Goal: Task Accomplishment & Management: Complete application form

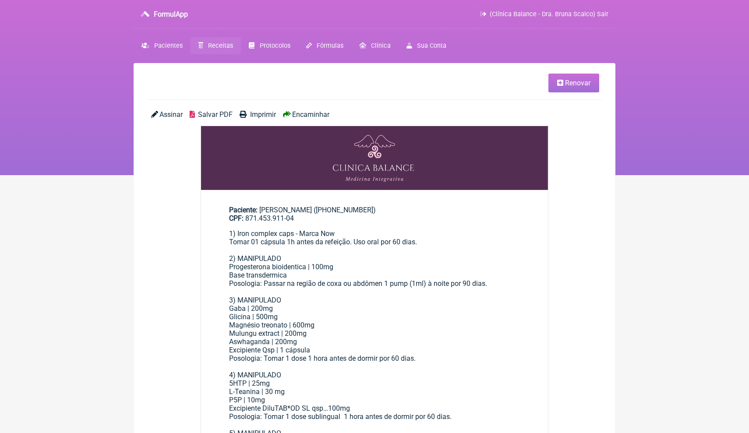
scroll to position [253, 0]
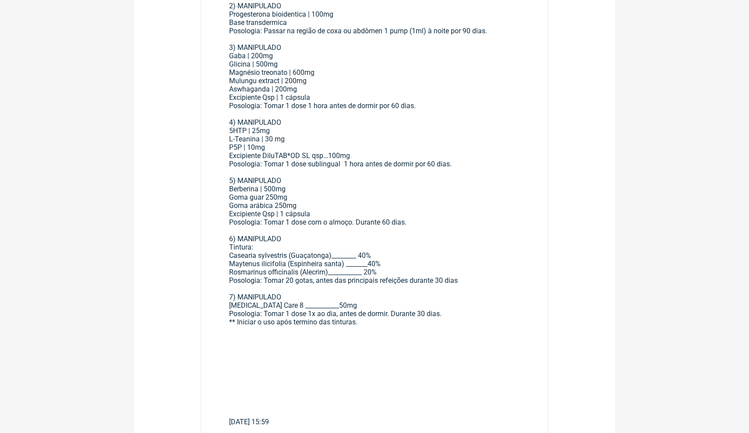
click at [503, 119] on div "1) Iron complex caps - Marca Now Tomar 01 cápsula 1h antes da refeição. Uso ora…" at bounding box center [374, 56] width 291 height 158
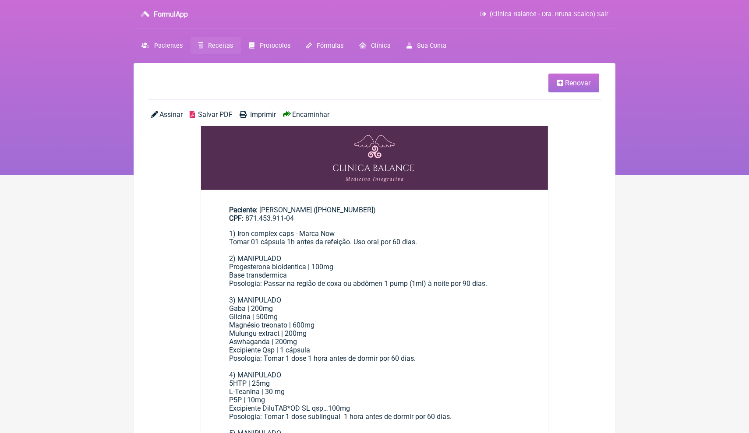
scroll to position [0, 0]
click at [166, 49] on span "Pacientes" at bounding box center [168, 45] width 28 height 7
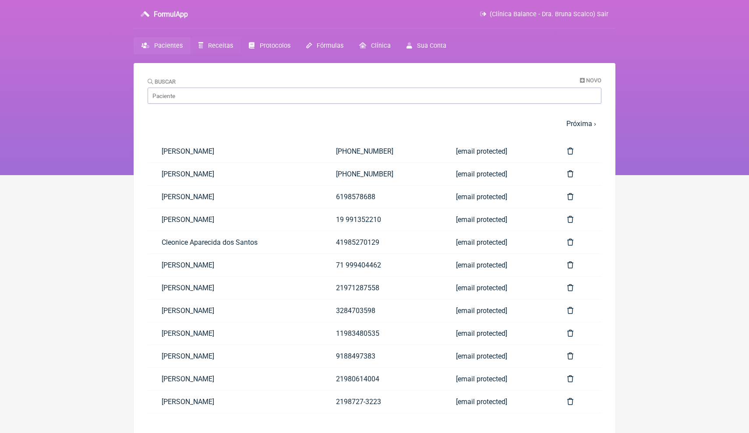
click at [227, 46] on span "Receitas" at bounding box center [220, 45] width 25 height 7
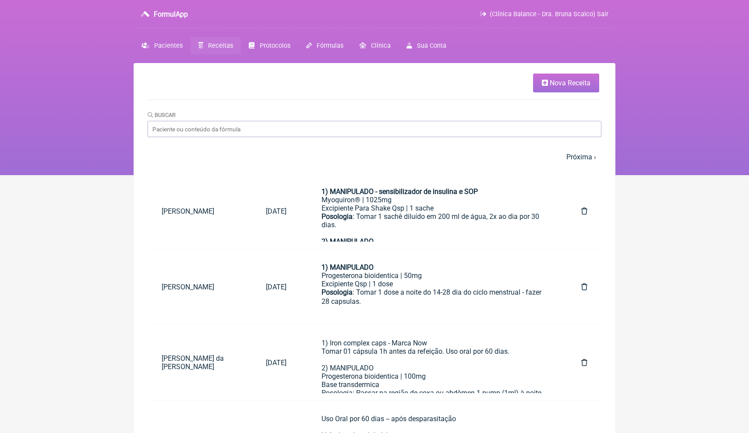
click at [567, 84] on span "Nova Receita" at bounding box center [570, 83] width 41 height 8
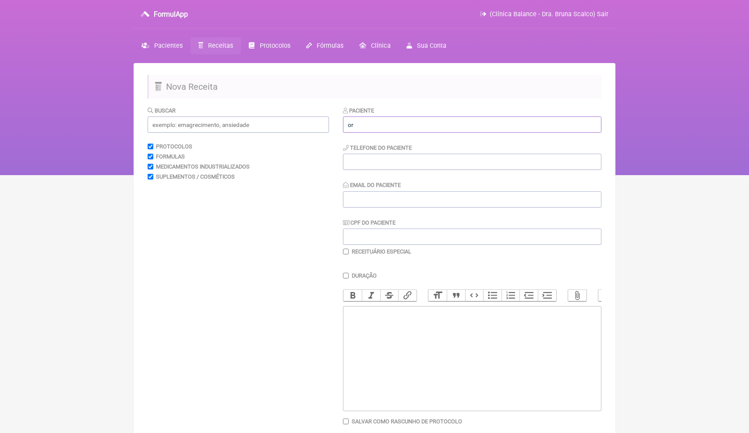
type input "o"
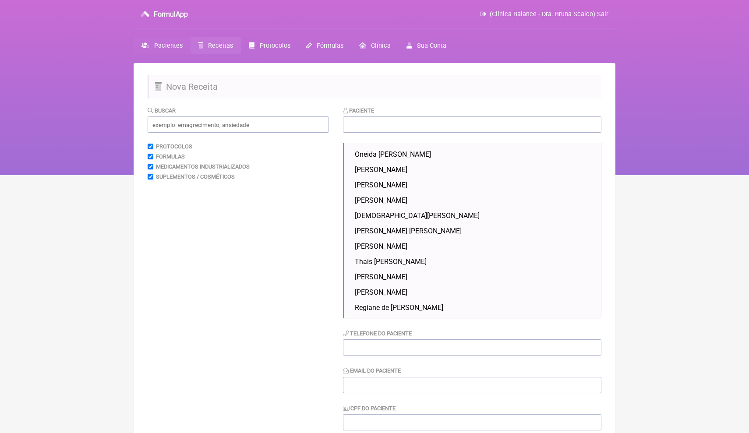
click at [167, 44] on span "Pacientes" at bounding box center [168, 45] width 28 height 7
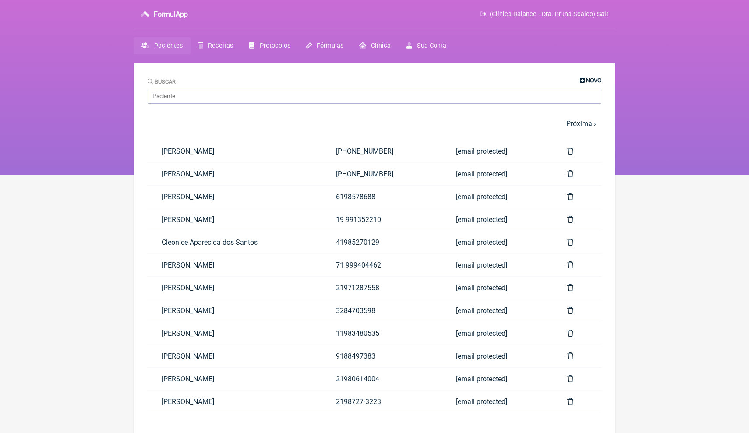
click at [596, 78] on span "Novo" at bounding box center [593, 80] width 15 height 7
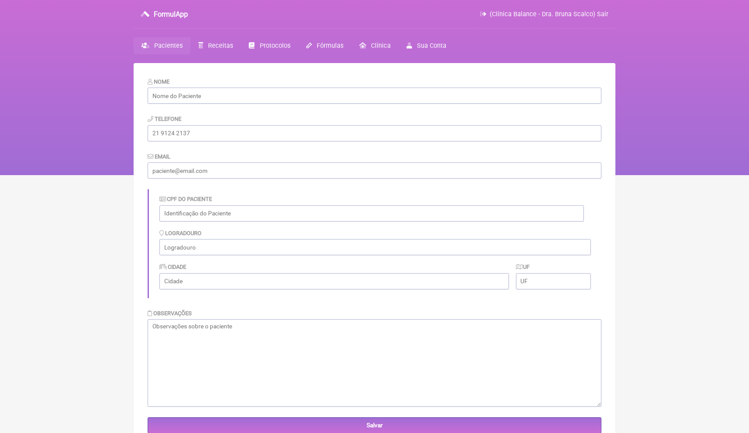
click at [359, 105] on form "Nome Telefone Email CPF do Paciente Logradouro Cidade UF Observações Salvar" at bounding box center [375, 255] width 454 height 357
paste input "Orenir Antonieta Dolfi"
type input "Orenir Antonieta Dolfi"
click at [210, 213] on input "text" at bounding box center [372, 214] width 425 height 16
paste input "118.358.138-60"
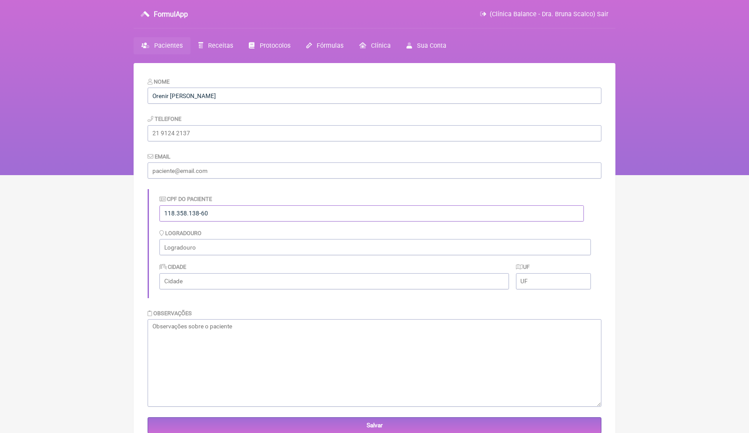
type input "118.358.138-60"
click at [241, 189] on div "CPF do Paciente 118.358.138-60 Logradouro Cidade UF" at bounding box center [375, 243] width 454 height 109
click at [239, 132] on input "tel" at bounding box center [375, 133] width 454 height 16
paste input "orenir@aasp.org.br"
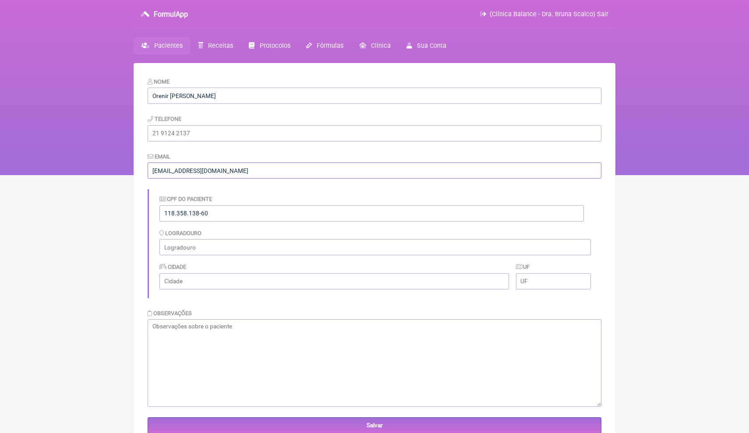
type input "orenir@aasp.org.br"
click at [223, 133] on input "tel" at bounding box center [375, 133] width 454 height 16
paste input "(11) 99362-4976"
type input "(11) 99362-4976"
click at [275, 151] on form "Nome Orenir Antonieta Dolfi Telefone (11) 99362-4976 Email orenir@aasp.org.br C…" at bounding box center [375, 255] width 454 height 357
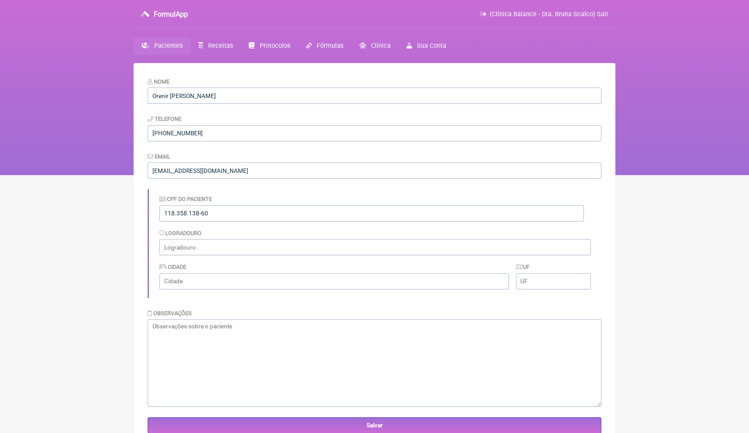
click at [625, 175] on html "FormulApp (Clínica Balance - Dra. Bruna Scalco) Sair Pacientes Receitas Protoco…" at bounding box center [374, 87] width 749 height 175
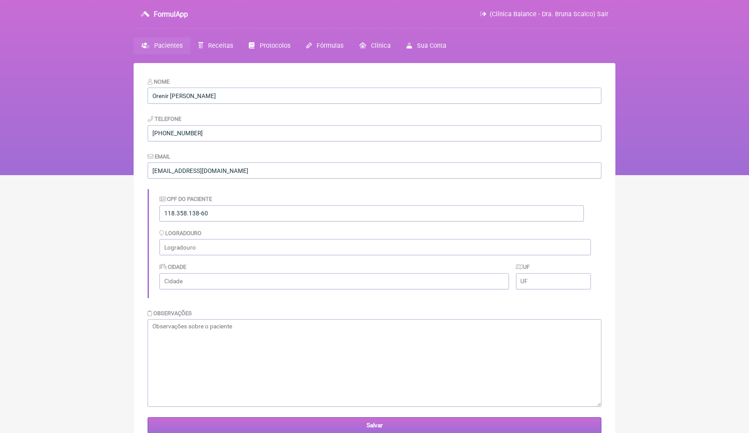
click at [238, 424] on input "Salvar" at bounding box center [375, 426] width 454 height 16
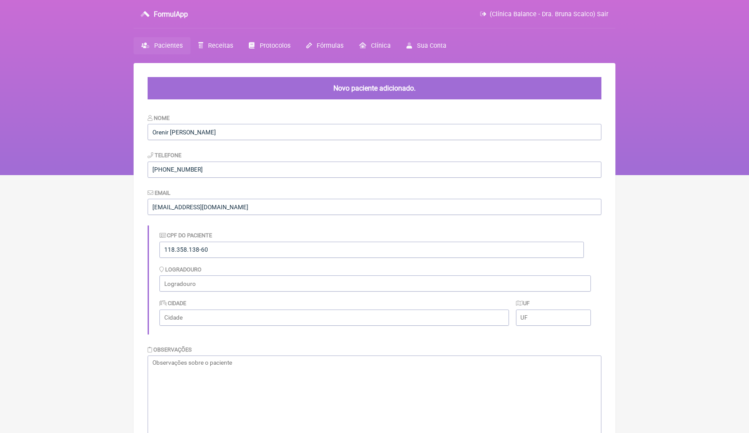
click at [167, 47] on span "Pacientes" at bounding box center [168, 45] width 28 height 7
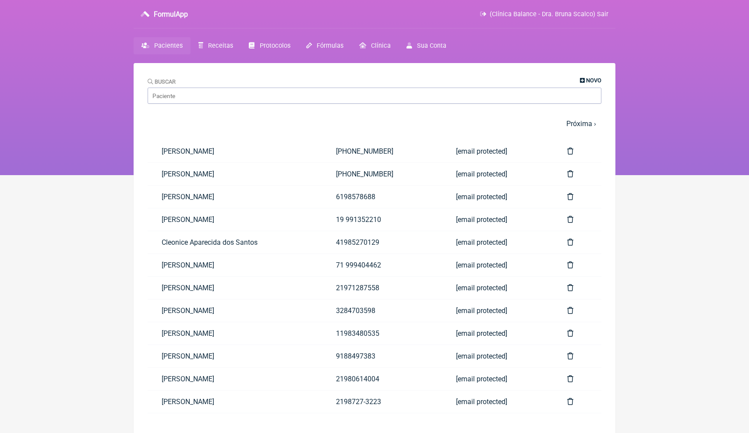
click at [590, 82] on span "Novo" at bounding box center [593, 80] width 15 height 7
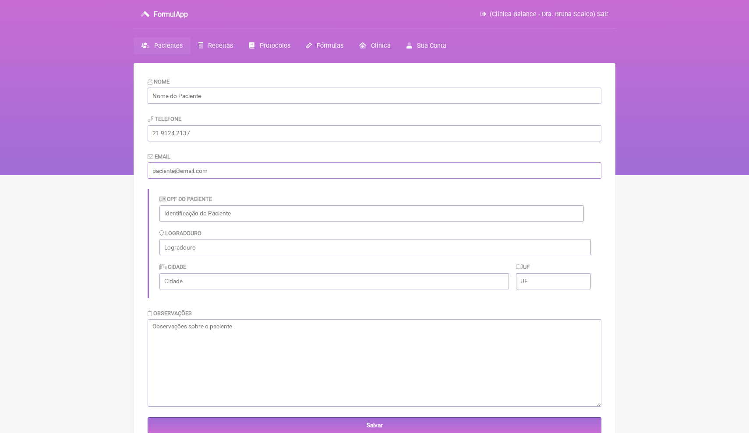
paste input "[EMAIL_ADDRESS][DOMAIN_NAME]"
type input "[EMAIL_ADDRESS][DOMAIN_NAME]"
click at [222, 135] on input "tel" at bounding box center [375, 133] width 454 height 16
paste input "[PERSON_NAME] de [PERSON_NAME]"
type input "[PERSON_NAME] de [PERSON_NAME]"
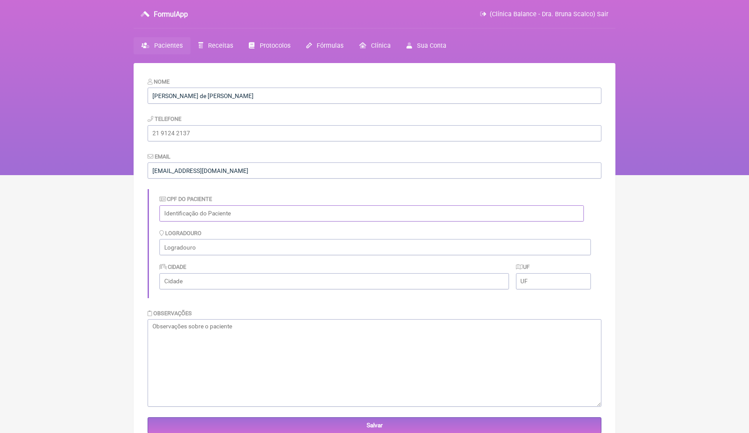
click at [217, 213] on input "text" at bounding box center [372, 214] width 425 height 16
paste input "026.701.065-60"
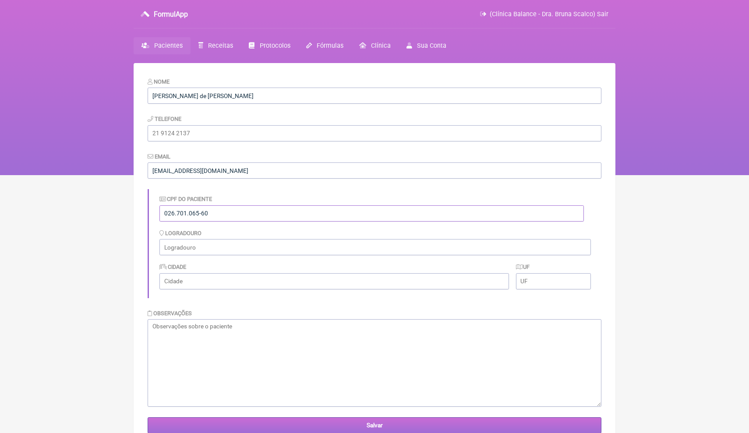
type input "026.701.065-60"
click at [217, 424] on input "Salvar" at bounding box center [375, 426] width 454 height 16
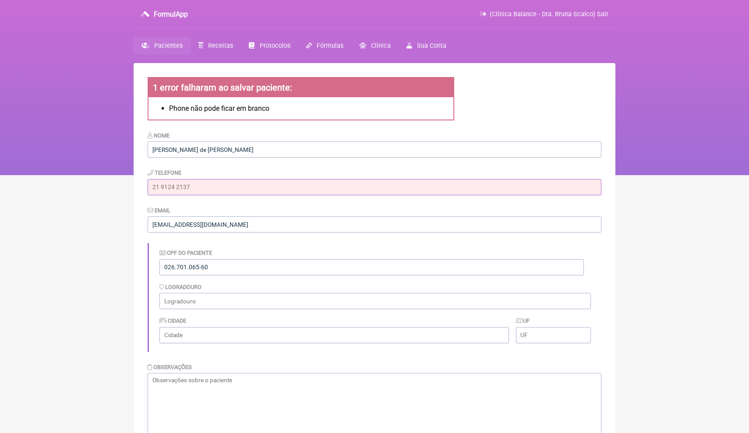
drag, startPoint x: 217, startPoint y: 189, endPoint x: 146, endPoint y: 185, distance: 71.5
click at [145, 185] on main "1 error falharam ao salvar paciente: Phone não pode ficar em branco Nome Amanda…" at bounding box center [375, 289] width 482 height 453
paste input "[PHONE_NUMBER]"
type input "[PHONE_NUMBER]"
click at [133, 175] on html "FormulApp (Clínica Balance - Dra. Bruna Scalco) Sair Pacientes Receitas Protoco…" at bounding box center [374, 87] width 749 height 175
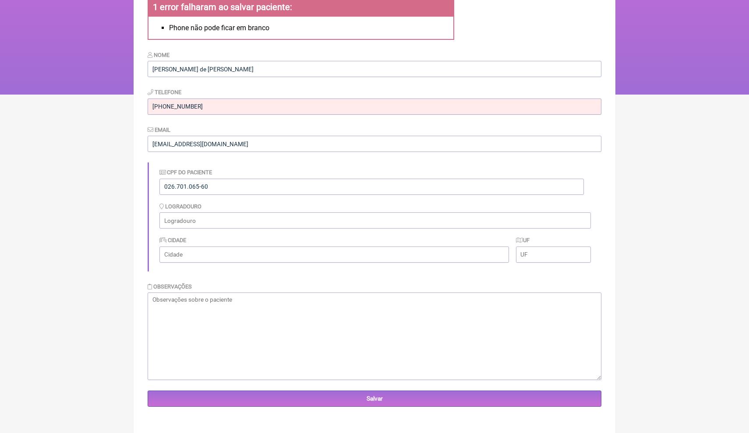
scroll to position [80, 0]
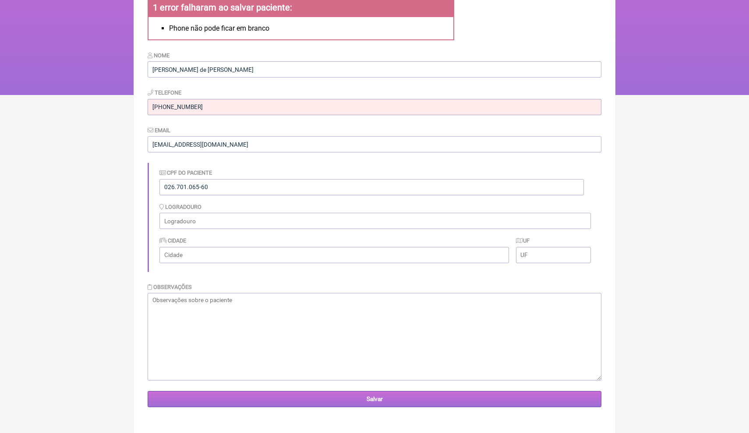
click at [185, 393] on input "Salvar" at bounding box center [375, 399] width 454 height 16
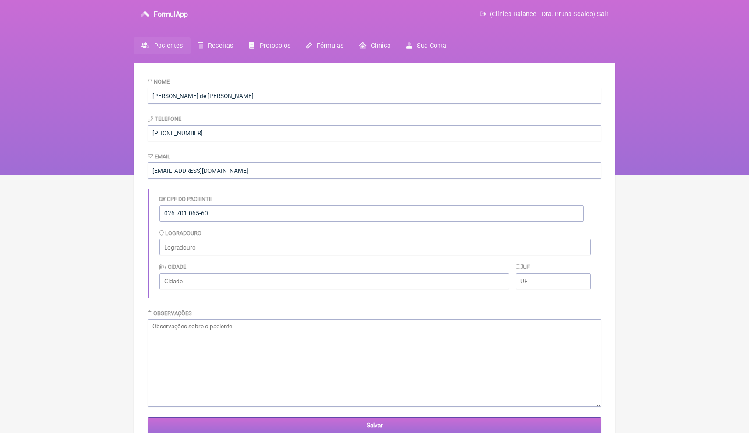
click at [318, 422] on input "Salvar" at bounding box center [375, 426] width 454 height 16
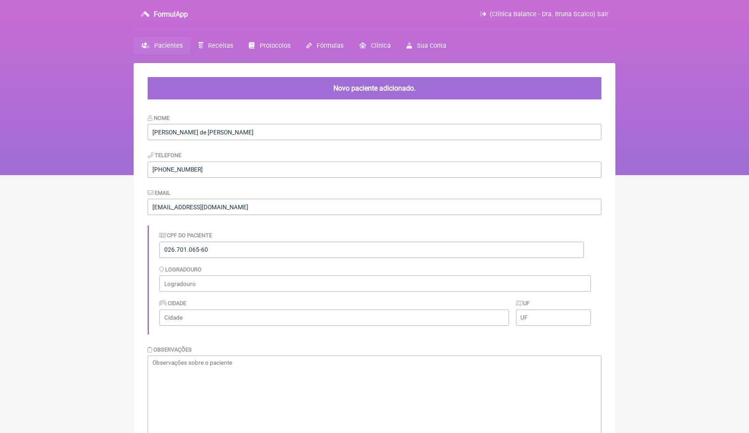
click at [681, 175] on html "FormulApp (Clínica Balance - Dra. Bruna Scalco) Sair [GEOGRAPHIC_DATA] Receitas…" at bounding box center [374, 87] width 749 height 175
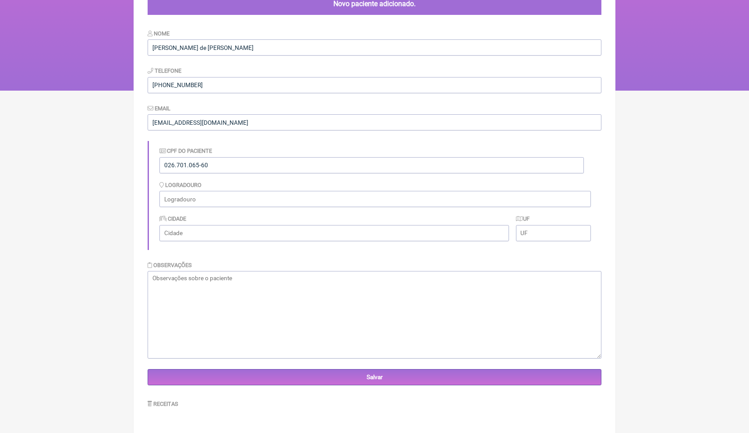
scroll to position [84, 0]
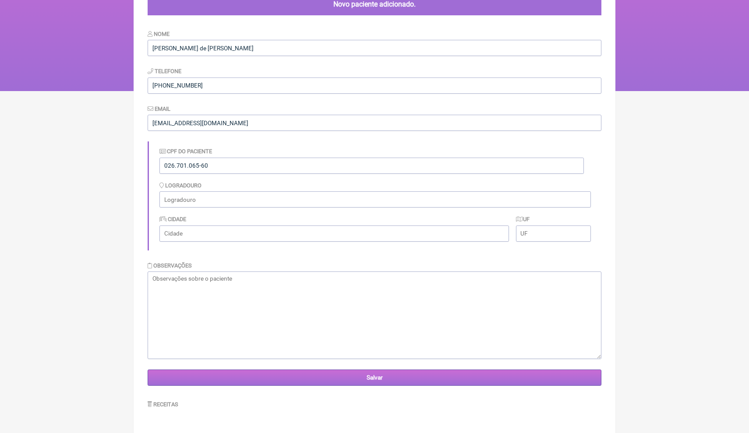
click at [397, 374] on div "Nome [PERSON_NAME] de [PERSON_NAME] Telefone [PHONE_NUMBER] Email [EMAIL_ADDRES…" at bounding box center [375, 220] width 454 height 382
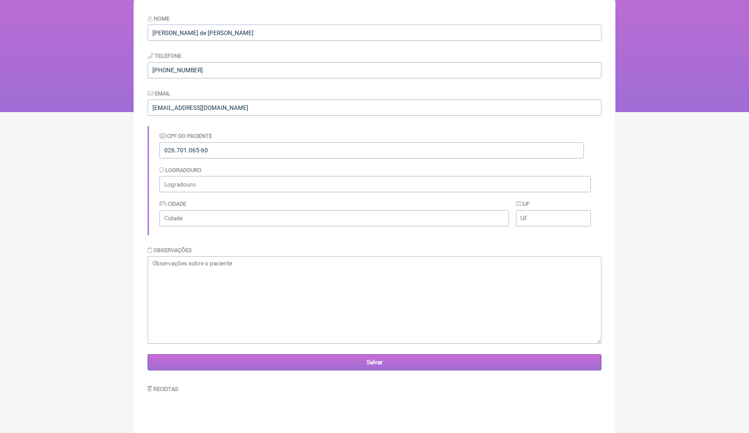
click at [405, 360] on input "Salvar" at bounding box center [375, 363] width 454 height 16
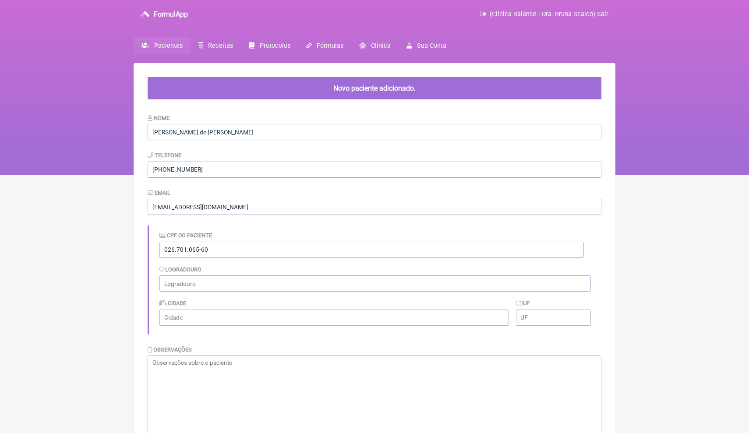
click at [167, 46] on span "Pacientes" at bounding box center [168, 45] width 28 height 7
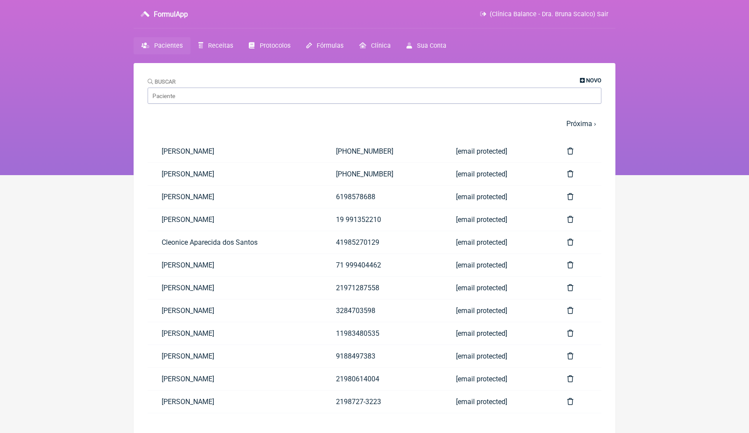
click at [598, 80] on span "Novo" at bounding box center [593, 80] width 15 height 7
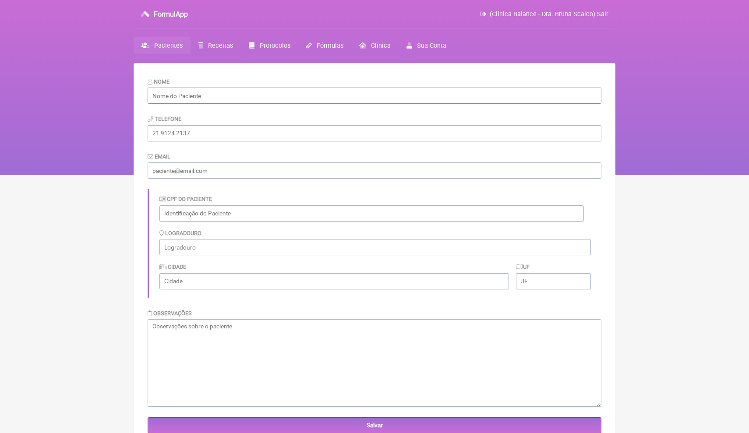
paste input "José Carlos Gonçalves"
type input "José Carlos Gonçalves"
paste input "170.382.998-08"
type input "170.382.998-08"
click at [202, 219] on input "text" at bounding box center [372, 214] width 425 height 16
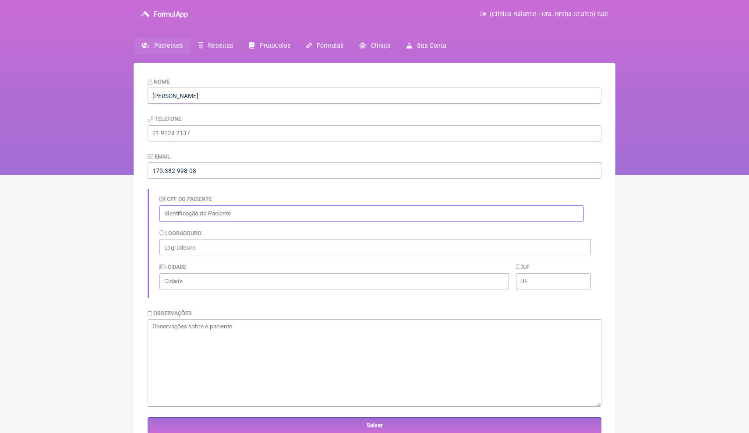
paste input "carlos-gap@hotmail.com"
type input "carlos-gap@hotmail.com"
click at [206, 133] on input "tel" at bounding box center [375, 133] width 454 height 16
paste input "carlos-gap@hotmail.com"
type input "carlos-gap@hotmail.com"
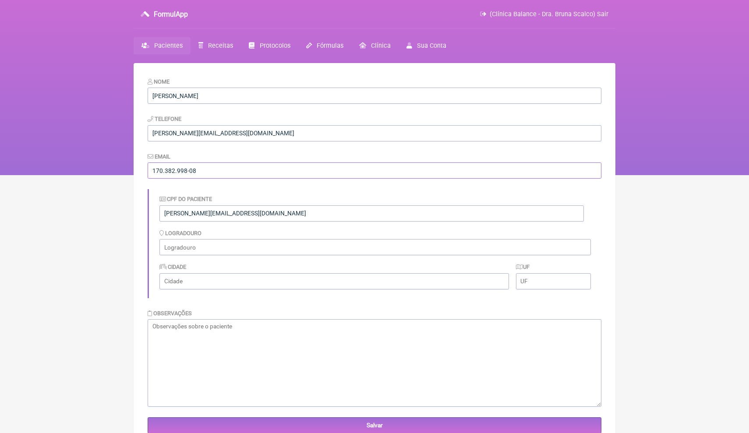
click at [204, 169] on input "170.382.998-08" at bounding box center [375, 171] width 454 height 16
click at [204, 170] on input "170.382.998-08" at bounding box center [375, 171] width 454 height 16
drag, startPoint x: 208, startPoint y: 175, endPoint x: 137, endPoint y: 167, distance: 71.9
click at [137, 168] on main "Nome José Carlos Gonçalves Telefone carlos-gap@hotmail.com Email 170.382.998-08…" at bounding box center [375, 279] width 482 height 433
drag, startPoint x: 246, startPoint y: 213, endPoint x: 132, endPoint y: 213, distance: 114.4
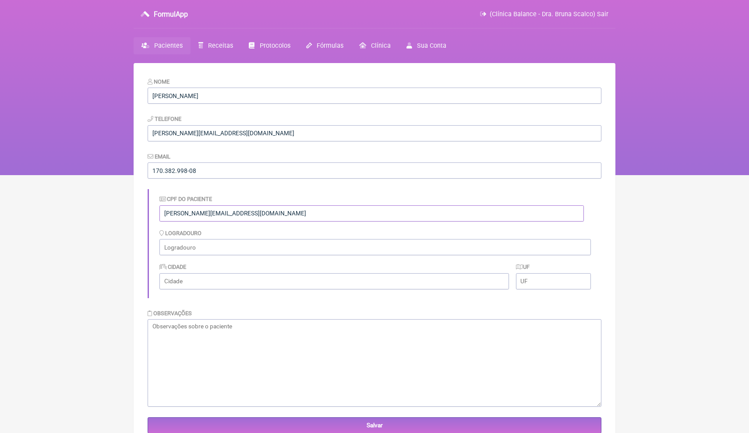
click at [132, 175] on html "FormulApp (Clínica Balance - Dra. Bruna Scalco) Sair Pacientes Receitas Protoco…" at bounding box center [374, 87] width 749 height 175
paste input "170.382.998-08"
type input "170.382.998-08"
drag, startPoint x: 230, startPoint y: 132, endPoint x: 131, endPoint y: 129, distance: 99.5
click at [139, 129] on main "Nome José Carlos Gonçalves Telefone carlos-gap@hotmail.com Email 170.382.998-08…" at bounding box center [375, 279] width 482 height 433
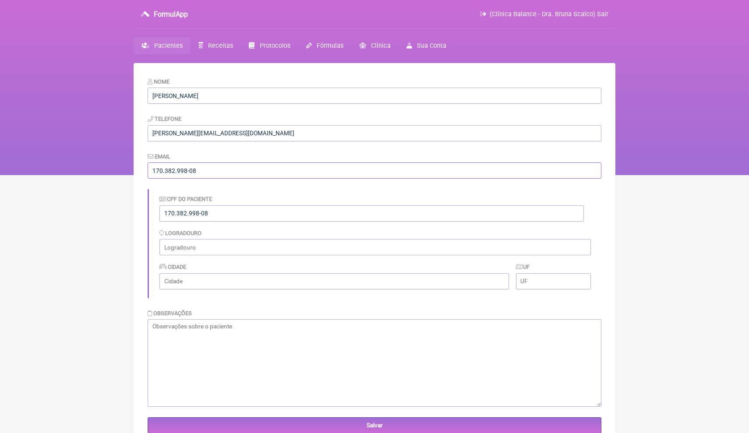
drag, startPoint x: 213, startPoint y: 170, endPoint x: 110, endPoint y: 170, distance: 102.6
click at [111, 171] on div "FormulApp (Clínica Balance - Dra. Bruna Scalco) Sair Pacientes Receitas Protoco…" at bounding box center [374, 87] width 749 height 175
paste input "[PERSON_NAME][EMAIL_ADDRESS][DOMAIN_NAME]"
type input "[PERSON_NAME][EMAIL_ADDRESS][DOMAIN_NAME]"
drag, startPoint x: 248, startPoint y: 135, endPoint x: 125, endPoint y: 132, distance: 123.2
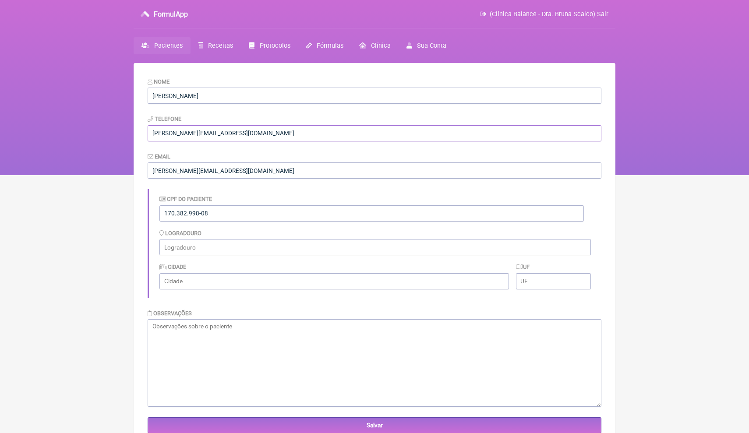
click at [125, 132] on div "FormulApp (Clínica Balance - Dra. Bruna Scalco) Sair Pacientes Receitas Protoco…" at bounding box center [374, 87] width 749 height 175
paste input "[PHONE_NUMBER]"
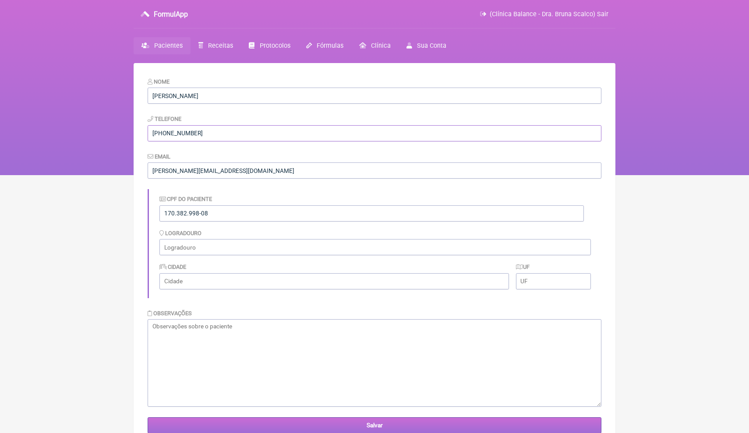
type input "[PHONE_NUMBER]"
click at [205, 431] on input "Salvar" at bounding box center [375, 426] width 454 height 16
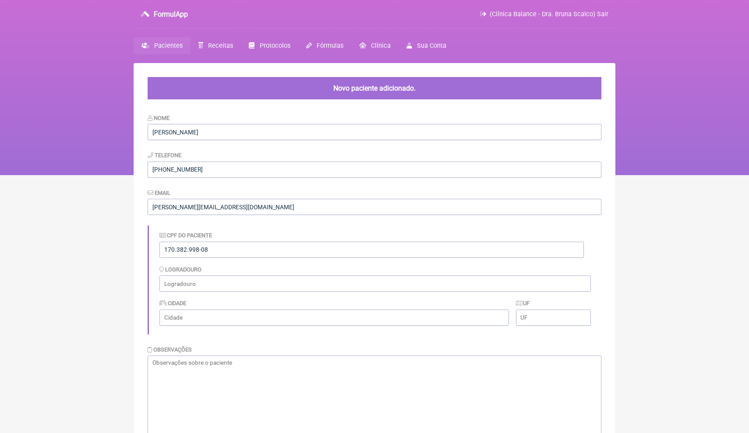
click at [643, 163] on nav "FormulApp (Clínica Balance - Dra. Bruna Scalco) Sair [GEOGRAPHIC_DATA] Receitas…" at bounding box center [374, 87] width 749 height 175
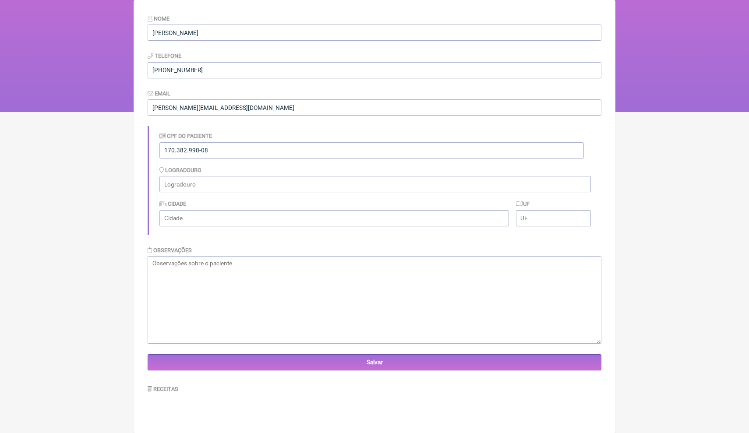
scroll to position [63, 0]
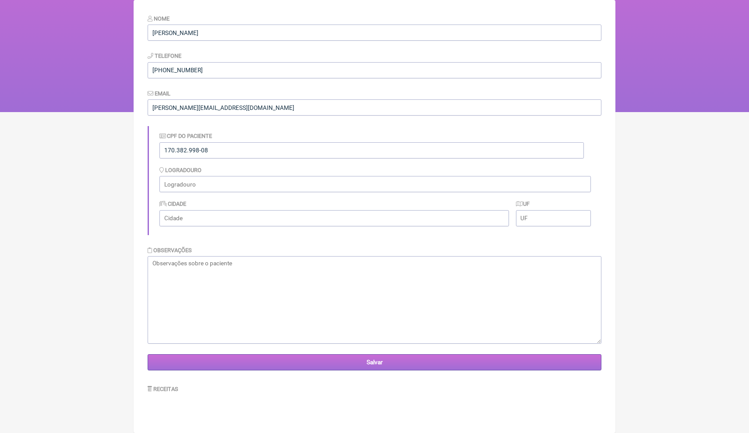
click at [406, 365] on input "Salvar" at bounding box center [375, 363] width 454 height 16
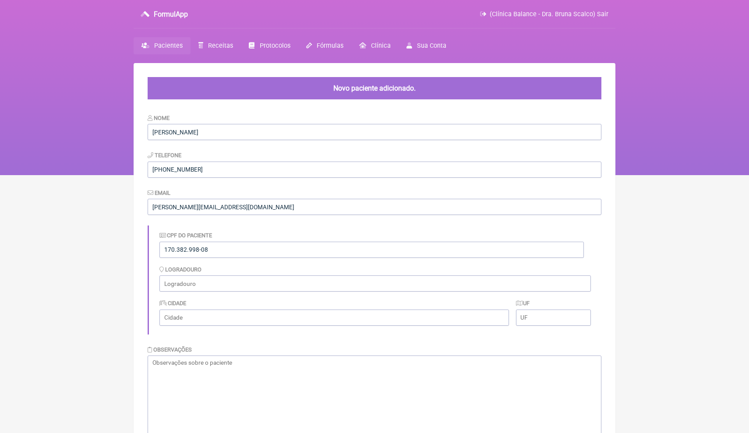
click at [610, 214] on main "Novo paciente adicionado. Nome [PERSON_NAME] Telefone [PHONE_NUMBER] Email [PER…" at bounding box center [375, 291] width 482 height 457
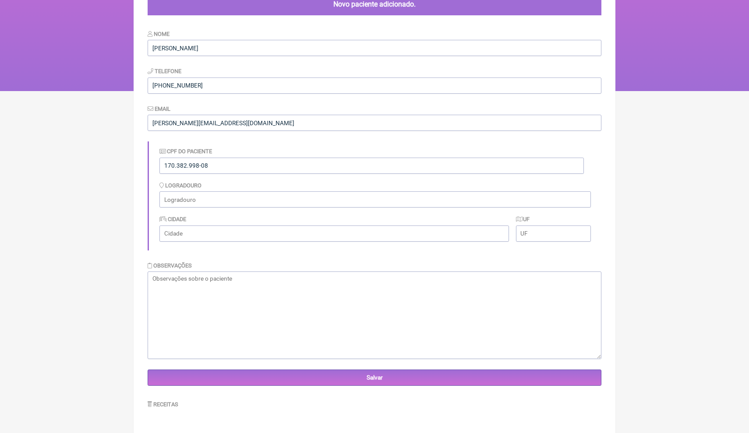
scroll to position [63, 0]
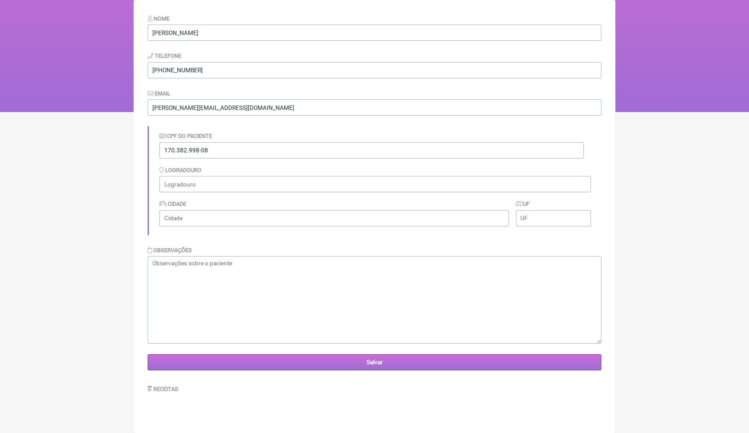
click at [389, 366] on input "Salvar" at bounding box center [375, 363] width 454 height 16
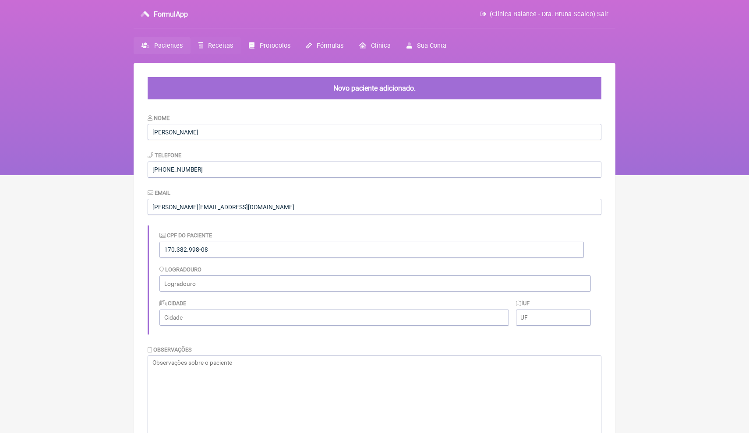
click at [212, 44] on span "Receitas" at bounding box center [220, 45] width 25 height 7
